Goal: Task Accomplishment & Management: Manage account settings

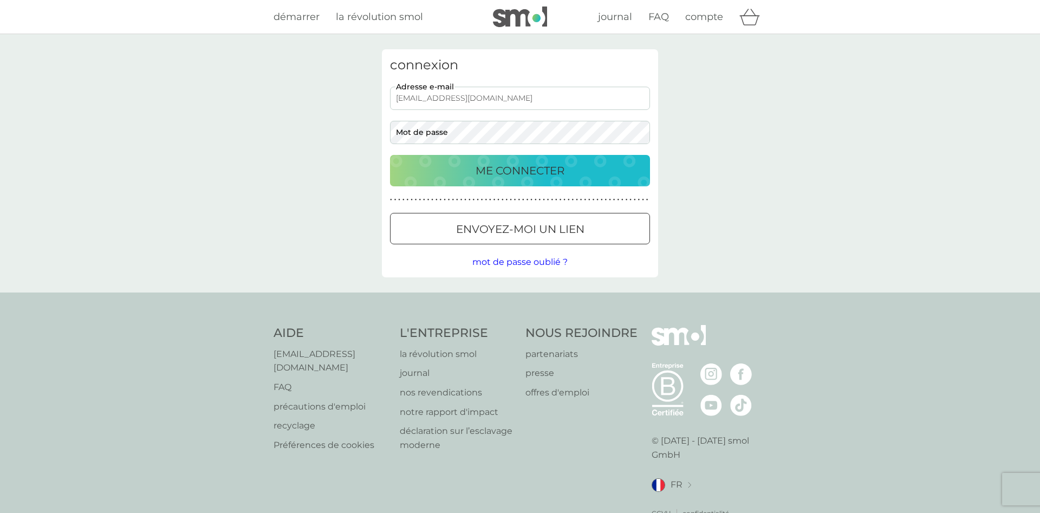
type input "[EMAIL_ADDRESS][DOMAIN_NAME]"
click at [530, 165] on p "ME CONNECTER" at bounding box center [519, 170] width 89 height 17
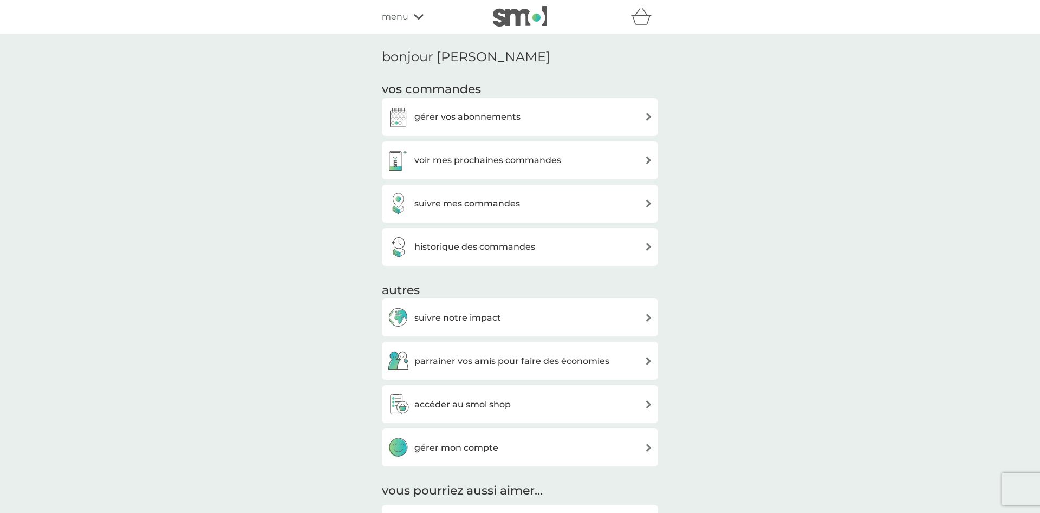
click at [459, 119] on h3 "gérer vos abonnements" at bounding box center [467, 117] width 106 height 14
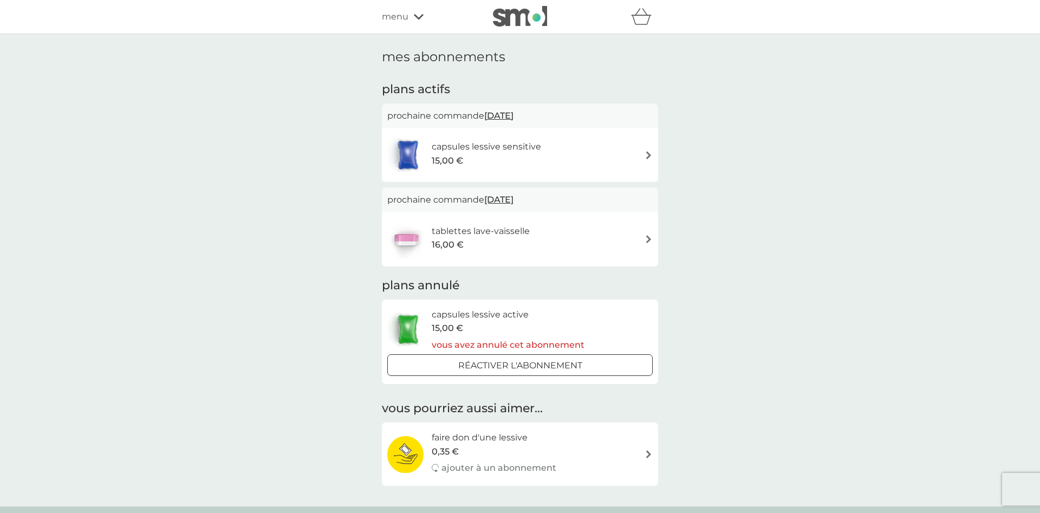
click at [639, 155] on div "capsules lessive sensitive 15,00 €" at bounding box center [519, 155] width 265 height 38
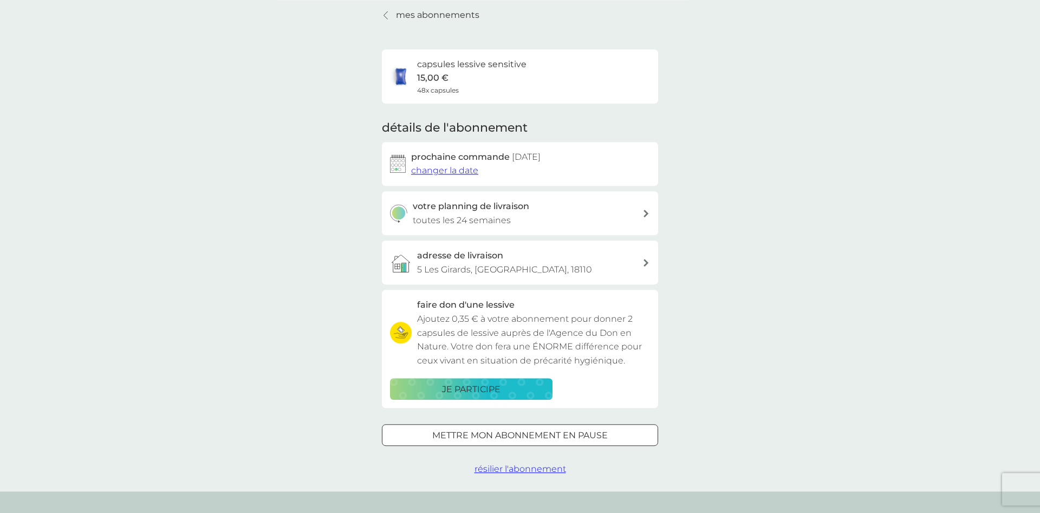
scroll to position [55, 0]
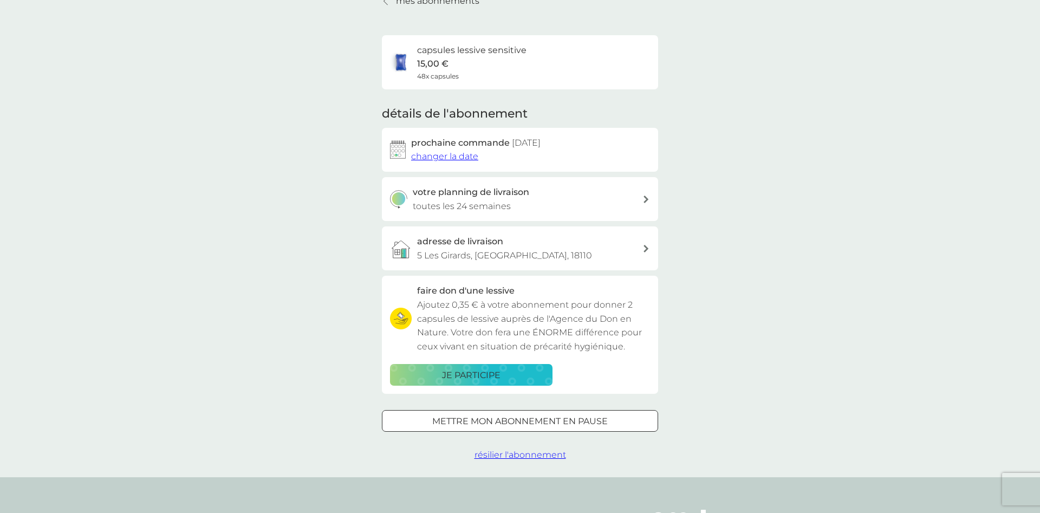
click at [488, 452] on span "résilier l'abonnement" at bounding box center [520, 454] width 92 height 10
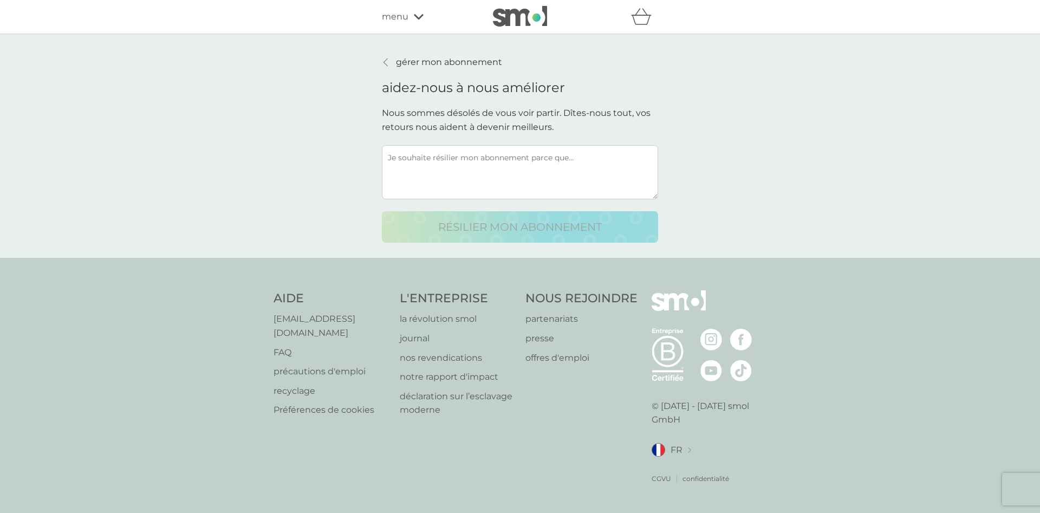
click at [509, 177] on textarea at bounding box center [520, 172] width 276 height 54
click at [616, 152] on textarea at bounding box center [520, 172] width 276 height 54
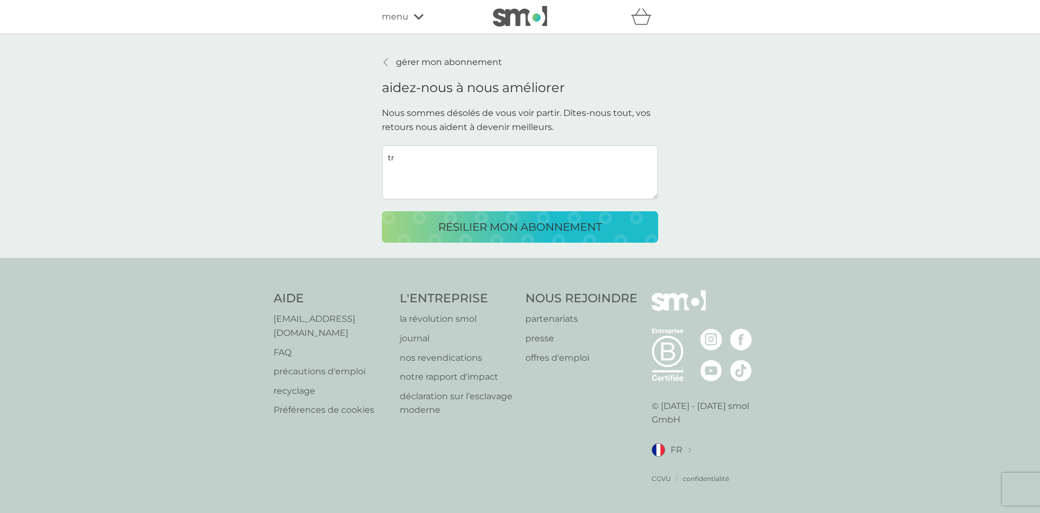
type textarea "t"
type textarea "Je souhaite gérer mes achats moi même"
click at [436, 225] on div "résilier mon abonnement" at bounding box center [520, 226] width 254 height 17
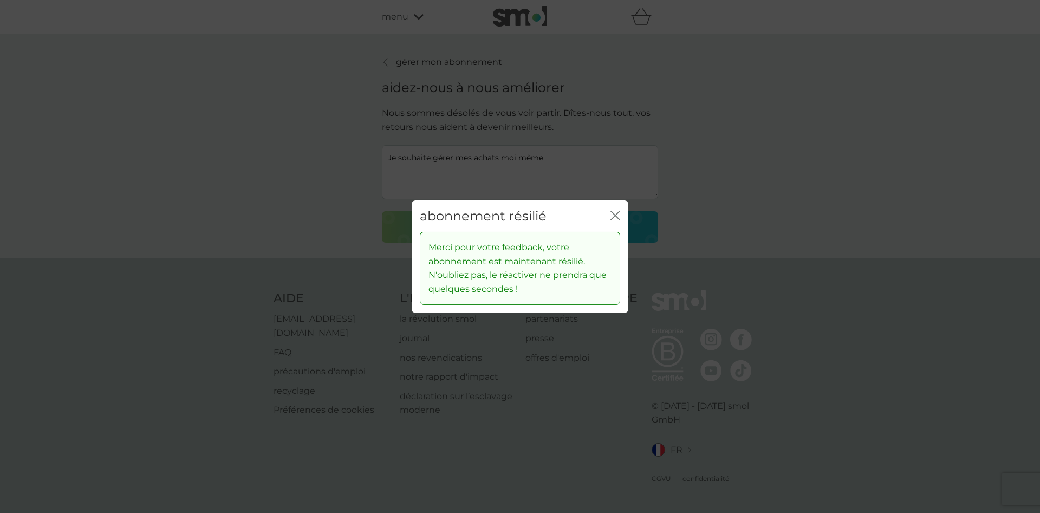
click at [614, 216] on icon "fermer" at bounding box center [613, 215] width 4 height 9
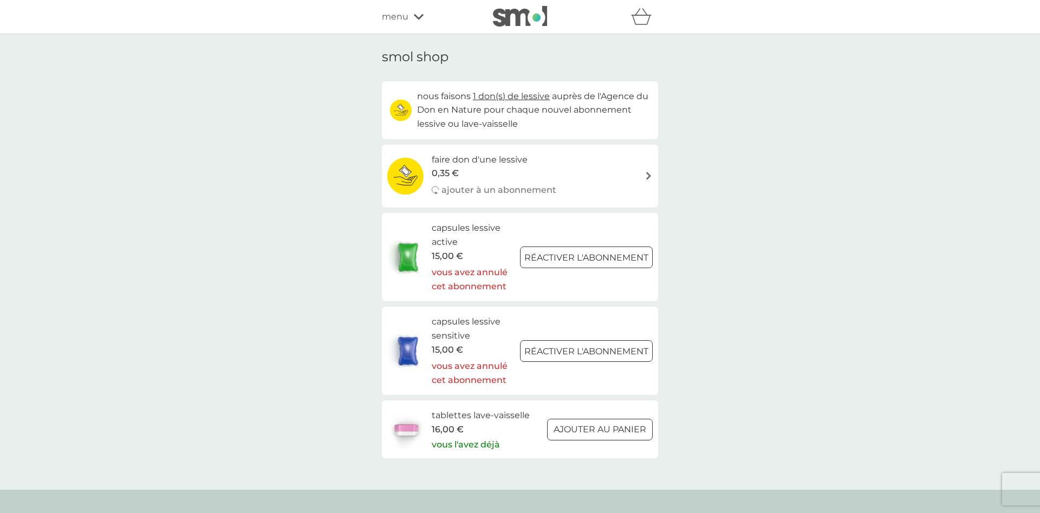
click at [574, 432] on p "AJOUTER AU PANIER" at bounding box center [599, 429] width 93 height 14
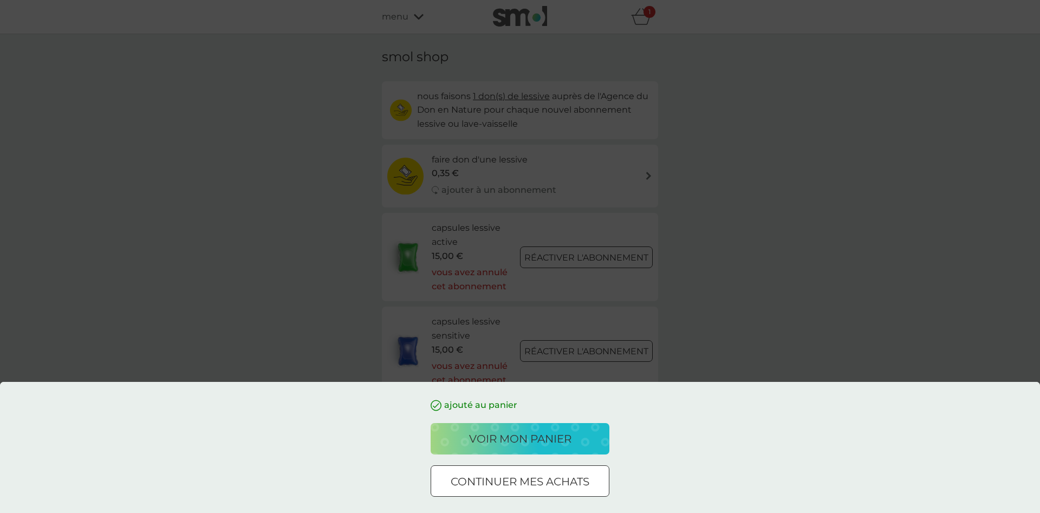
click at [304, 341] on div "ajouté au panier voir mon panier continuer mes achats" at bounding box center [520, 256] width 1040 height 513
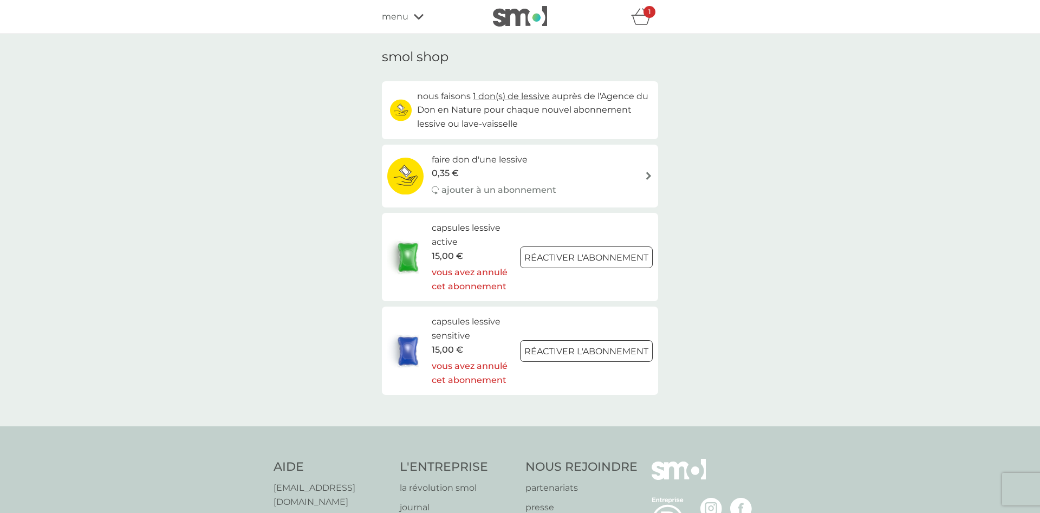
click at [641, 19] on icon "panier" at bounding box center [641, 16] width 21 height 17
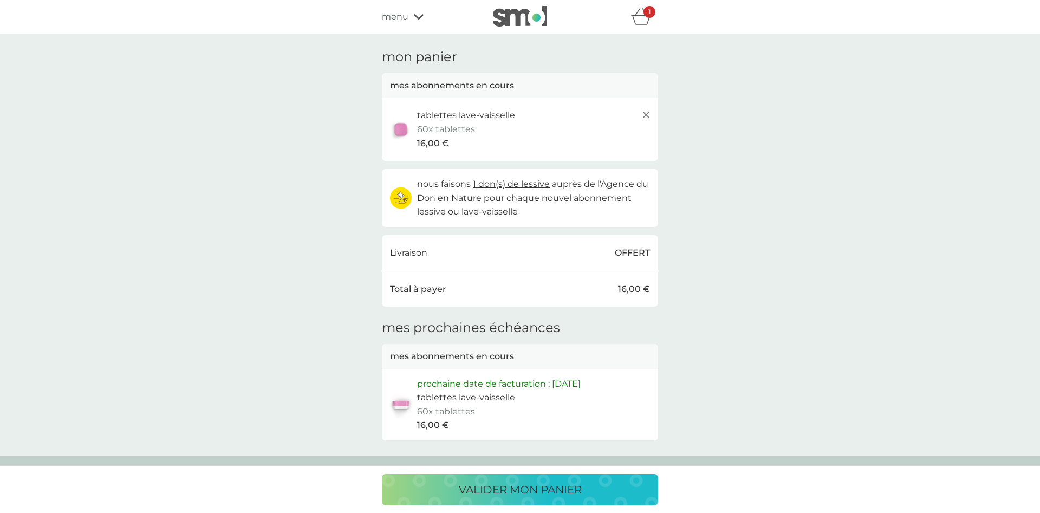
click at [650, 114] on icon at bounding box center [645, 114] width 13 height 13
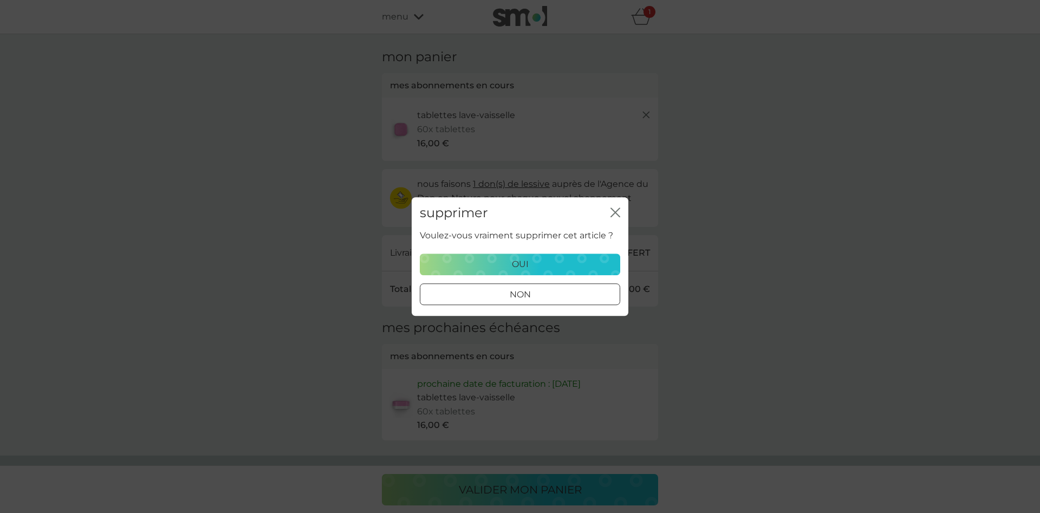
click at [493, 267] on div "oui" at bounding box center [520, 264] width 186 height 14
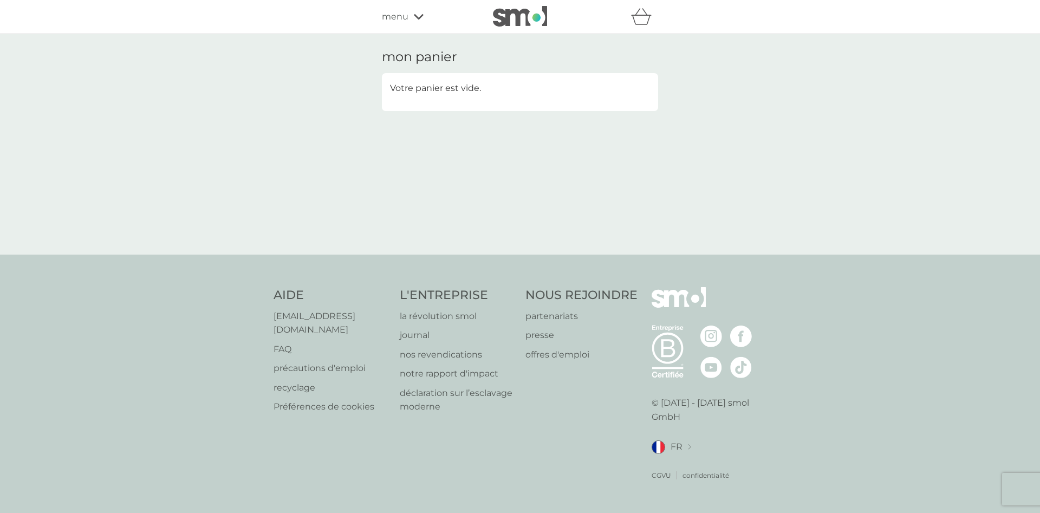
click at [391, 19] on span "menu" at bounding box center [395, 17] width 27 height 14
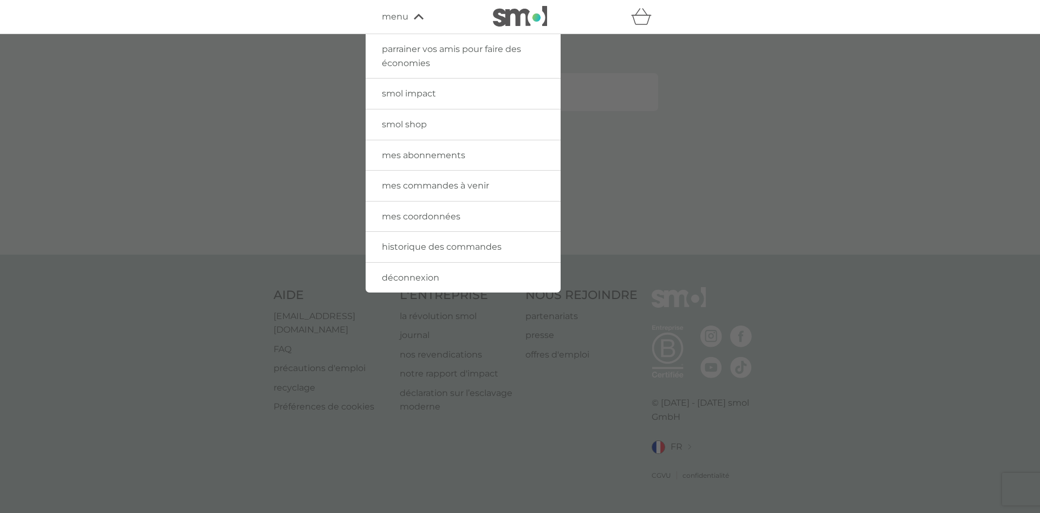
click at [265, 103] on div at bounding box center [520, 290] width 1040 height 513
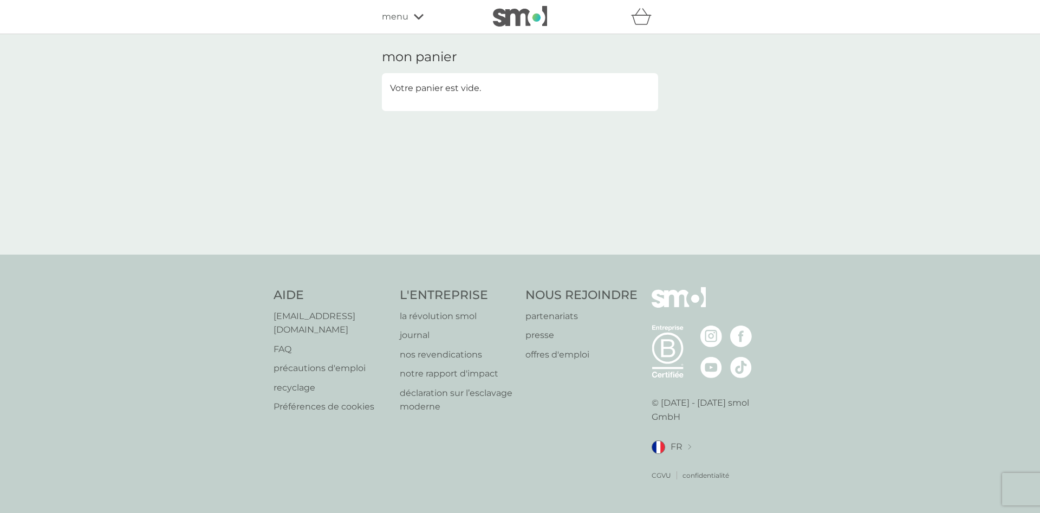
click at [380, 25] on div "parrainer vos amis pour faire des économies smol impact smol shop mes abonnemen…" at bounding box center [520, 17] width 1040 height 34
click at [383, 22] on span "menu" at bounding box center [395, 17] width 27 height 14
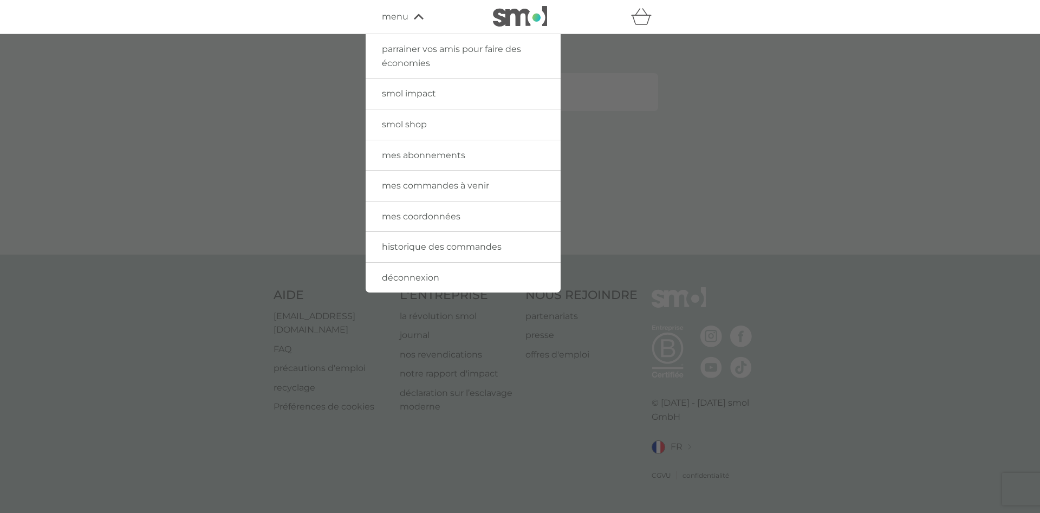
click at [397, 158] on span "mes abonnements" at bounding box center [423, 155] width 83 height 10
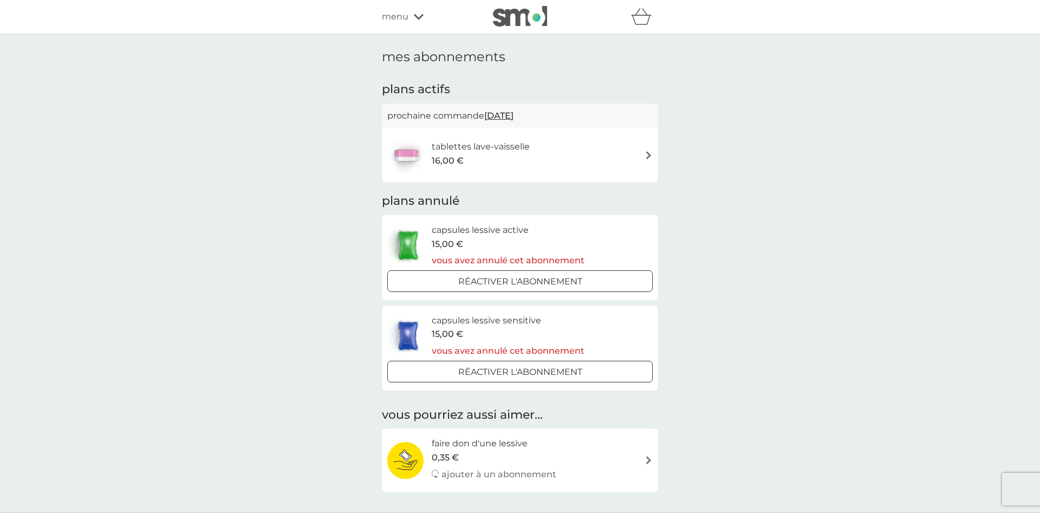
click at [648, 158] on img at bounding box center [648, 155] width 8 height 8
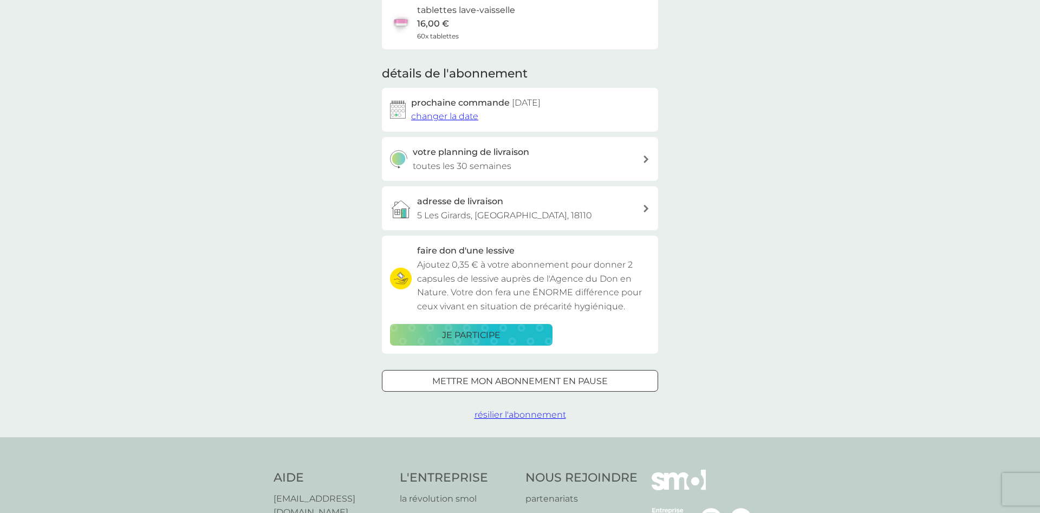
scroll to position [110, 0]
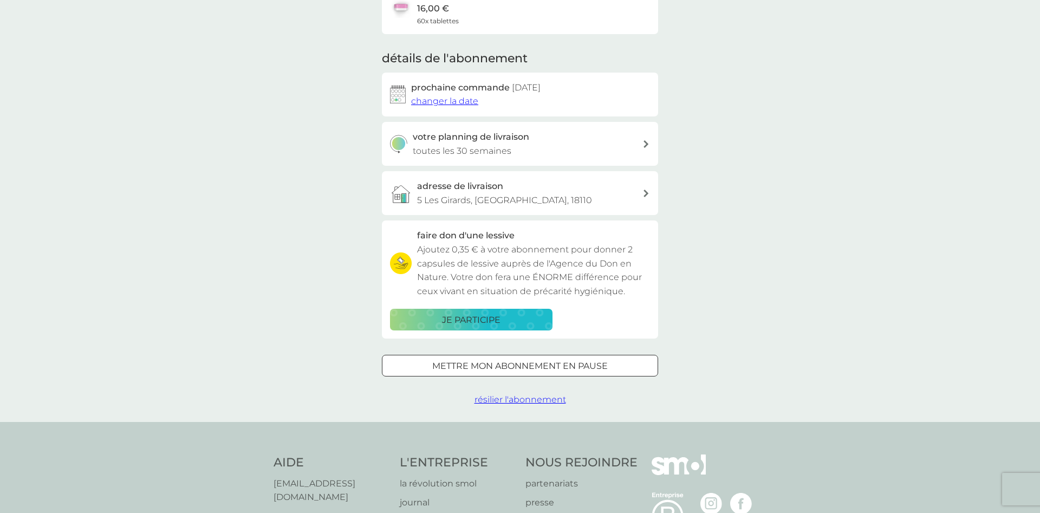
click at [499, 399] on span "résilier l'abonnement" at bounding box center [520, 399] width 92 height 10
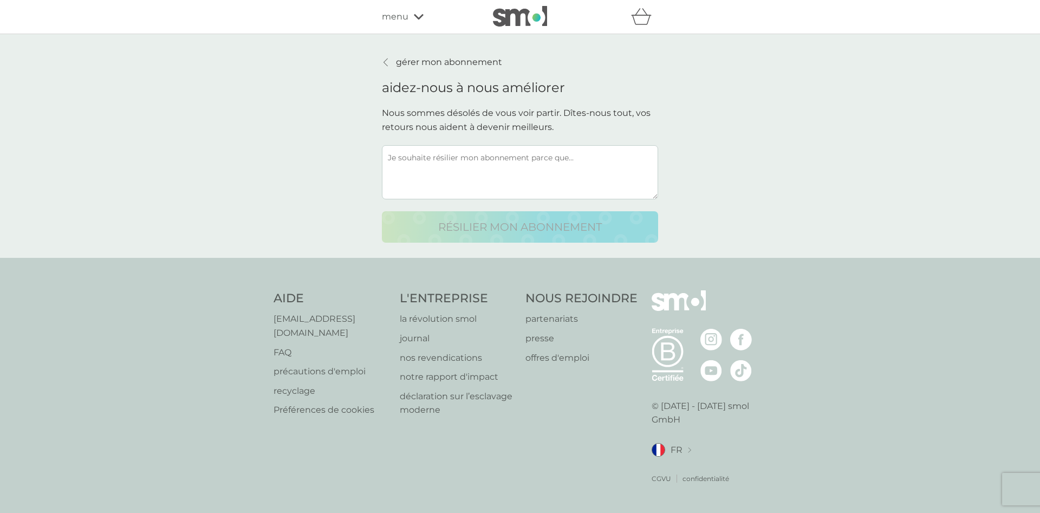
click at [440, 167] on textarea at bounding box center [520, 172] width 276 height 54
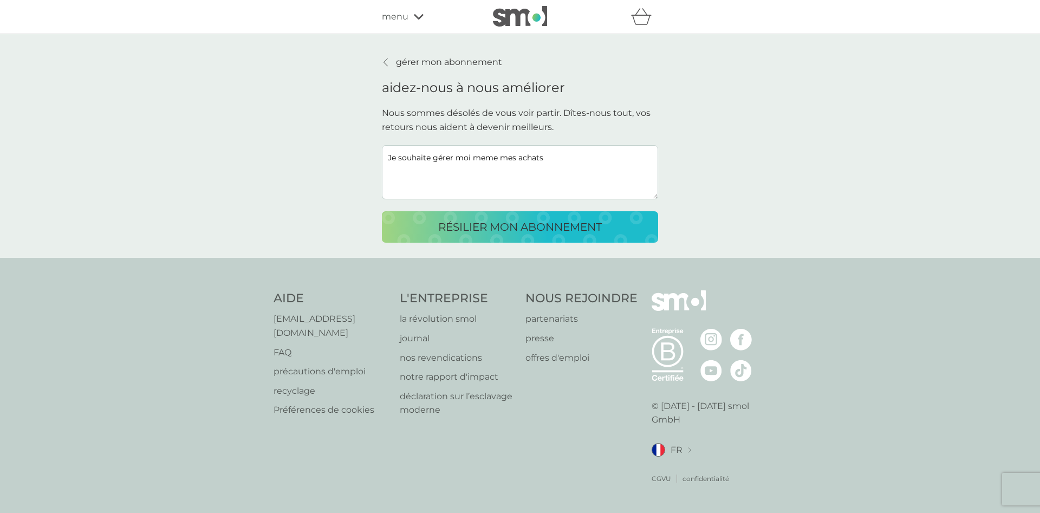
click at [485, 159] on textarea "Je souhaite gérer moi meme mes achats" at bounding box center [520, 172] width 276 height 54
type textarea "Je souhaite gérer moi même mes achats"
click at [489, 234] on p "résilier mon abonnement" at bounding box center [520, 226] width 164 height 17
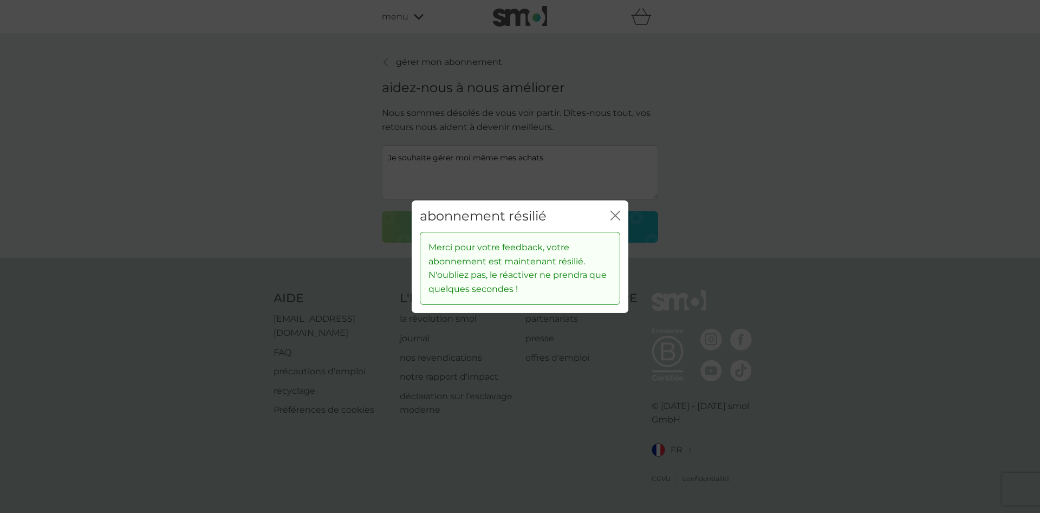
click at [617, 214] on icon "fermer" at bounding box center [617, 215] width 4 height 9
